Goal: Task Accomplishment & Management: Use online tool/utility

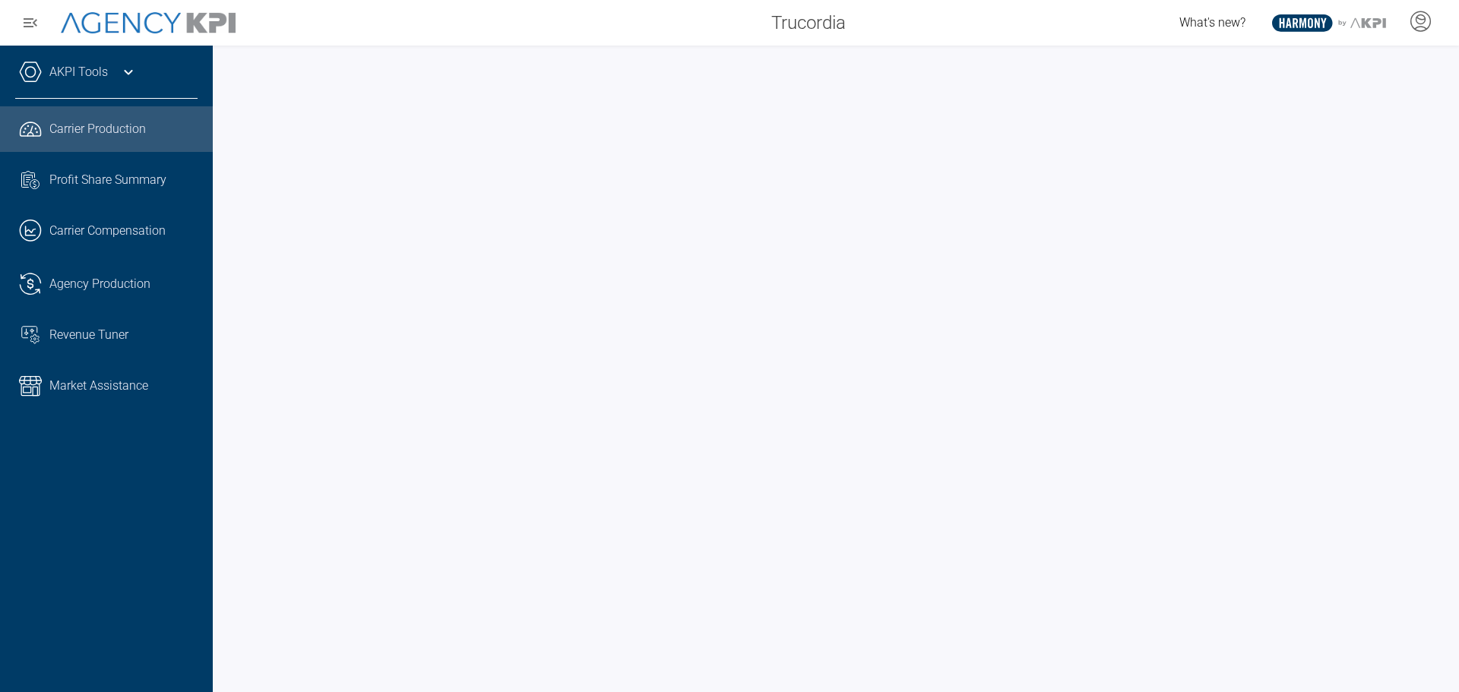
click at [141, 72] on div "AKPI Tools" at bounding box center [106, 80] width 182 height 38
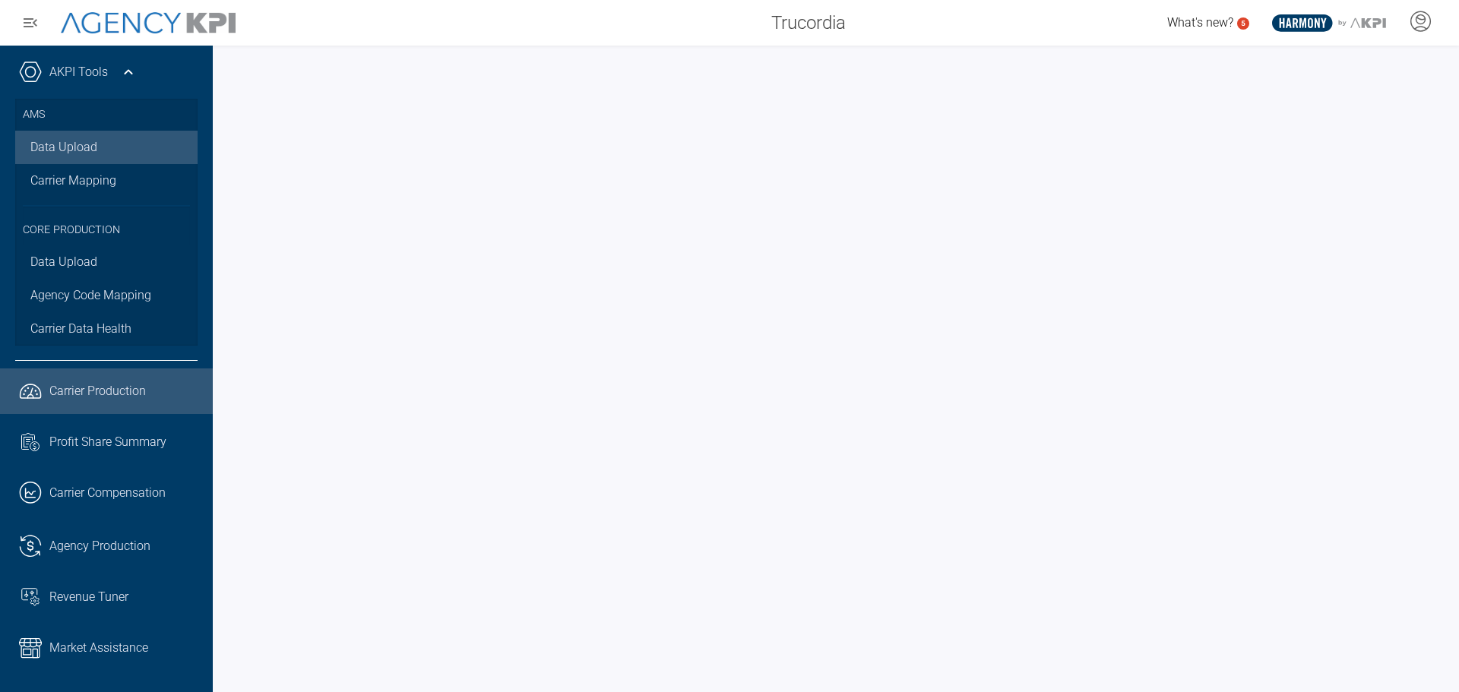
click at [100, 143] on link "Data Upload" at bounding box center [106, 147] width 182 height 33
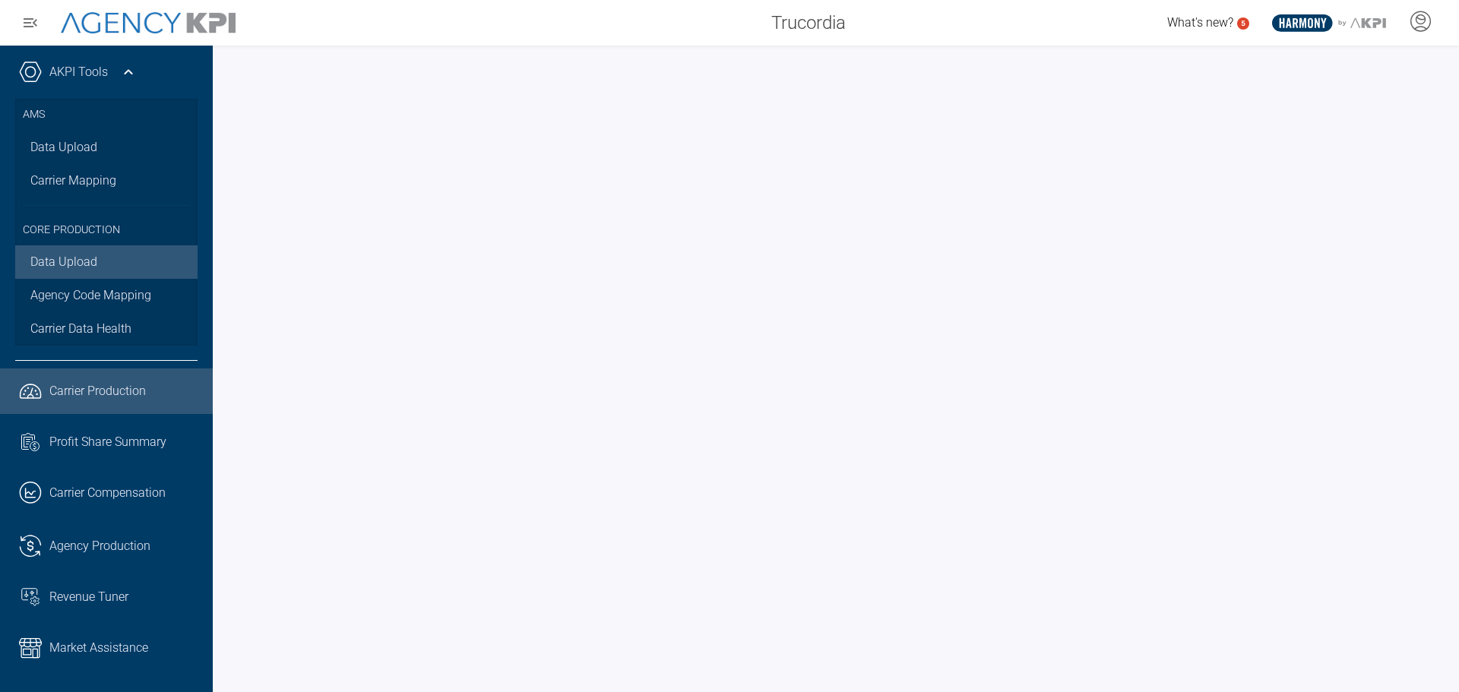
click at [93, 268] on link "Data Upload" at bounding box center [106, 261] width 182 height 33
